Goal: Navigation & Orientation: Understand site structure

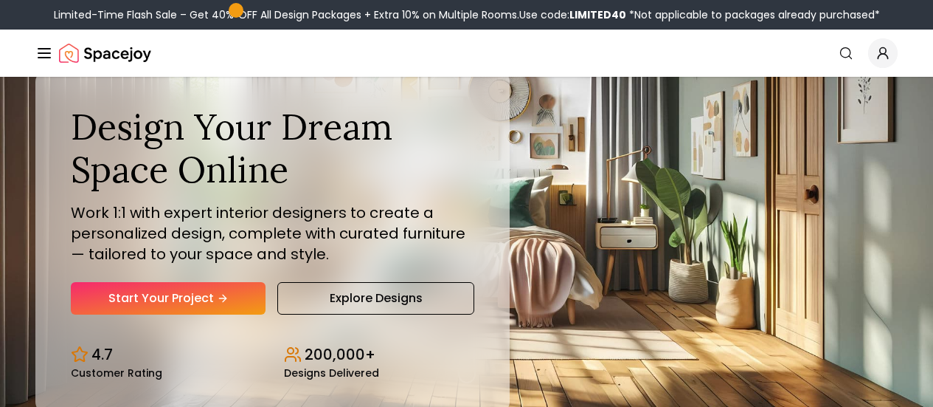
click at [0, 0] on icon "Main" at bounding box center [0, 0] width 0 height 0
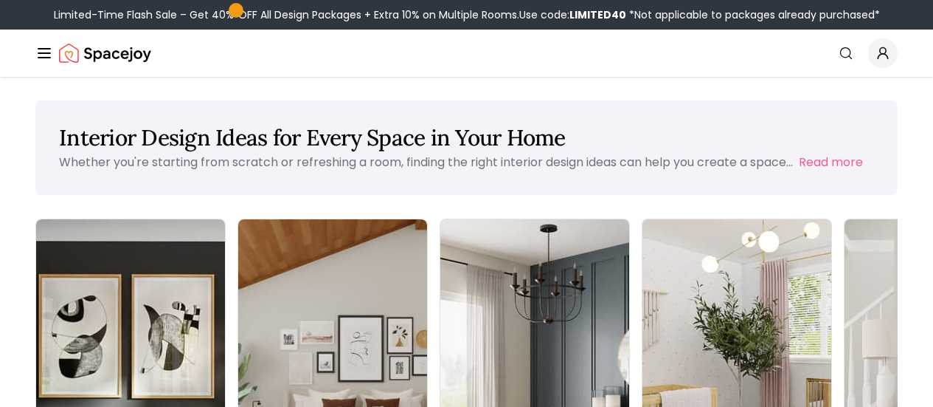
click at [0, 0] on button "Design Portfolio" at bounding box center [0, 0] width 0 height 0
click at [0, 0] on link "How It Works" at bounding box center [0, 0] width 0 height 0
